Goal: Check status: Check status

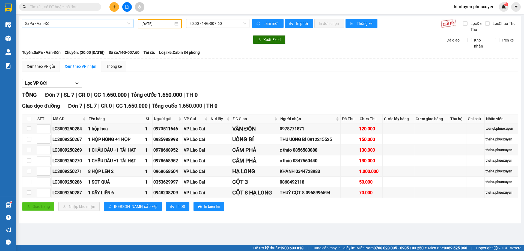
click at [54, 23] on span "SaPa - Vân Đồn" at bounding box center [77, 23] width 105 height 8
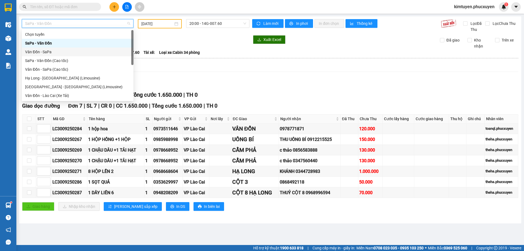
click at [41, 50] on div "Vân Đồn - SaPa" at bounding box center [77, 52] width 105 height 6
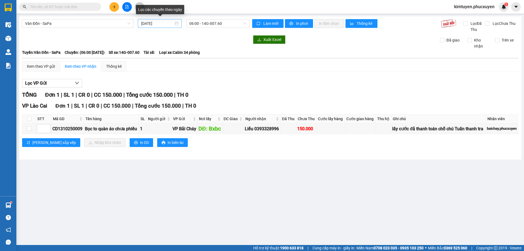
click at [177, 24] on div "[DATE]" at bounding box center [159, 23] width 37 height 6
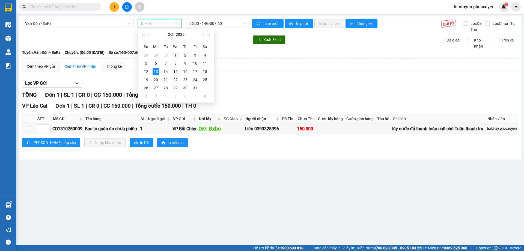
click at [177, 54] on div "1" at bounding box center [175, 55] width 7 height 7
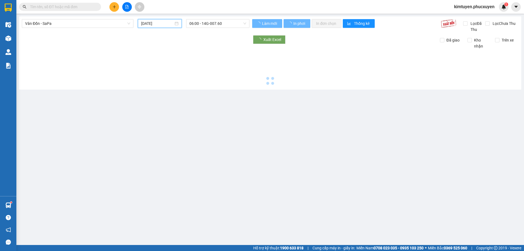
type input "[DATE]"
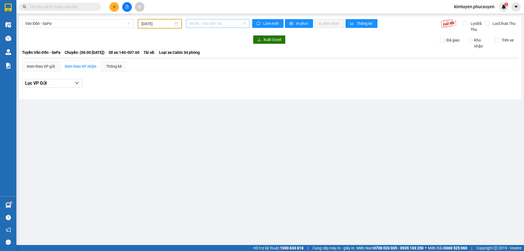
click at [219, 24] on span "06:00 - 14G-007.60" at bounding box center [217, 23] width 57 height 8
click at [210, 44] on div "06:00 - 14G-007.60" at bounding box center [210, 43] width 43 height 6
